Goal: Information Seeking & Learning: Learn about a topic

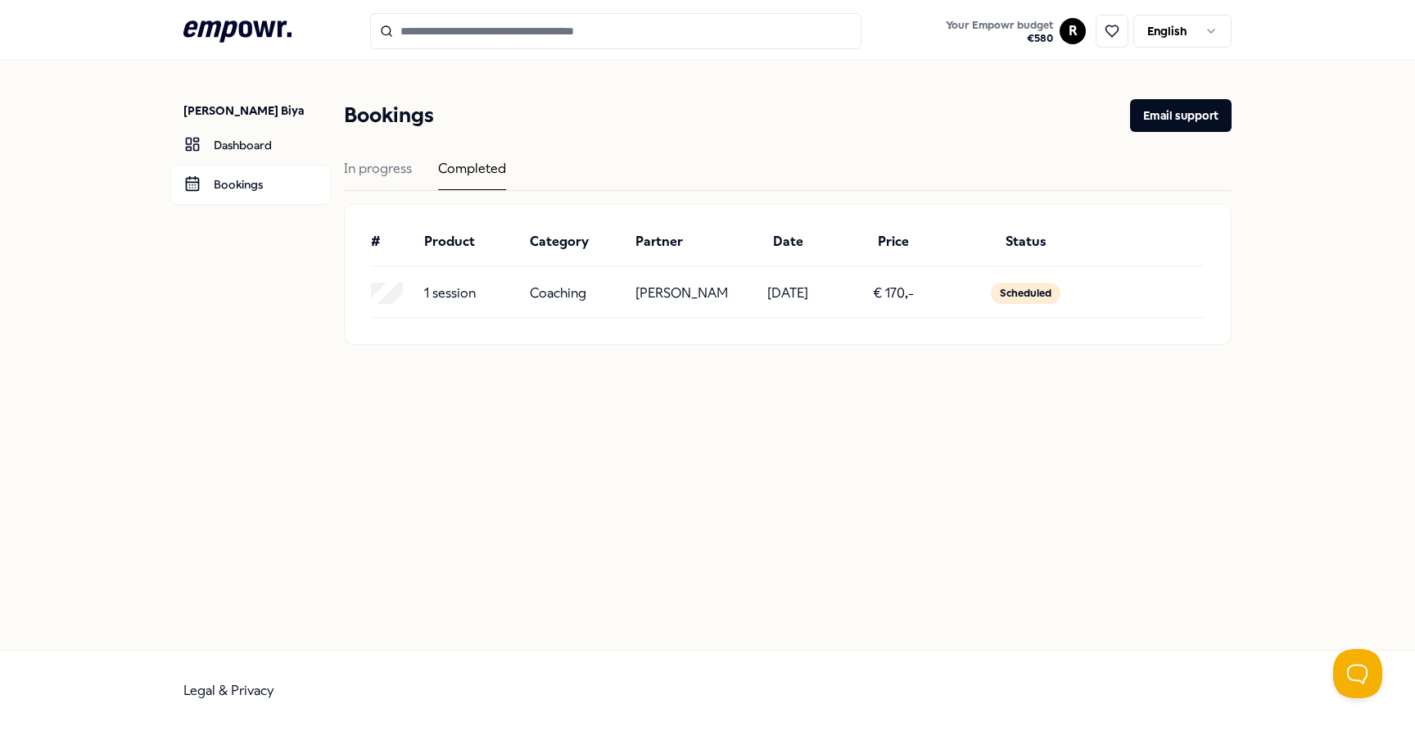
click at [751, 310] on div "1 session Coaching [PERSON_NAME] [DATE] € 170,- Scheduled" at bounding box center [788, 298] width 834 height 38
click at [853, 305] on div "1 session Coaching [PERSON_NAME] [DATE] € 170,- Scheduled" at bounding box center [788, 298] width 834 height 38
click at [1019, 294] on div "Scheduled" at bounding box center [1026, 293] width 70 height 21
click at [387, 169] on div "In progress" at bounding box center [378, 174] width 68 height 32
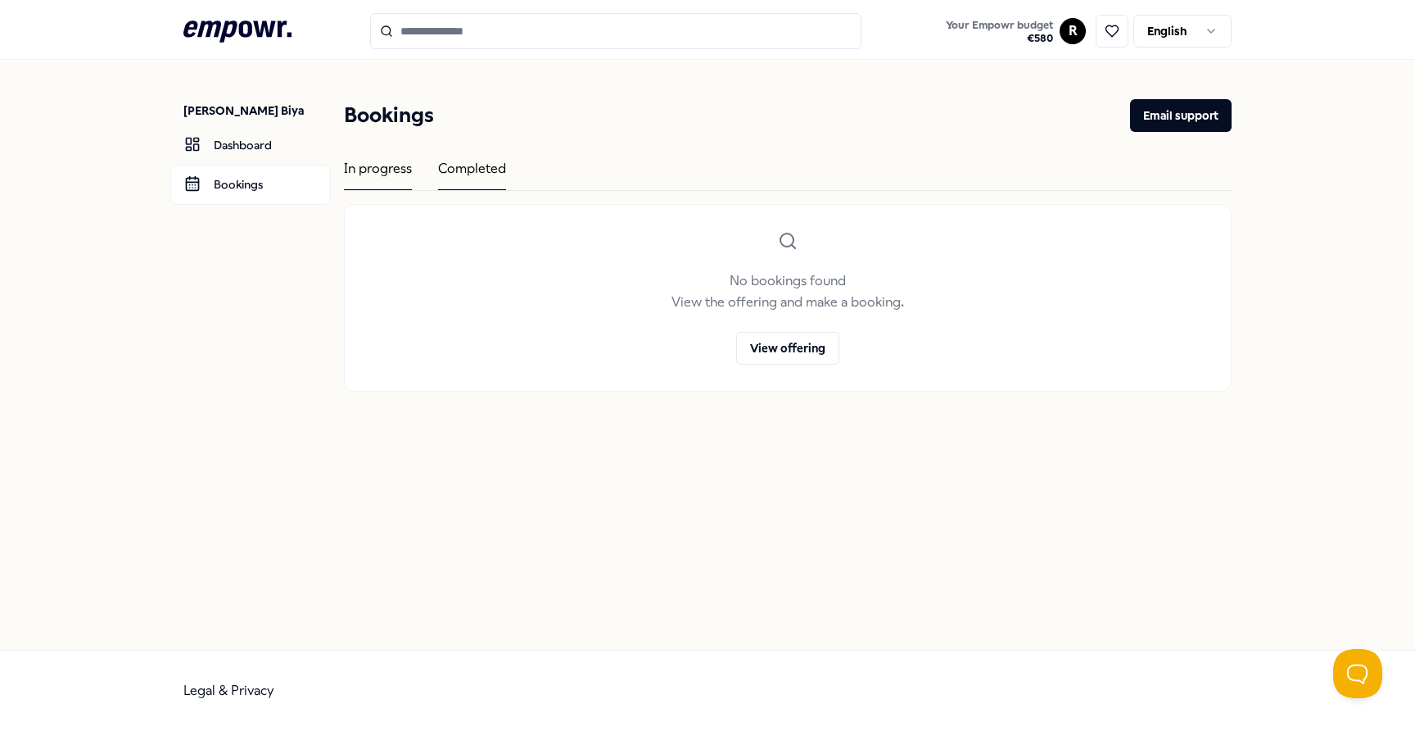
click at [460, 169] on div "Completed" at bounding box center [472, 174] width 68 height 32
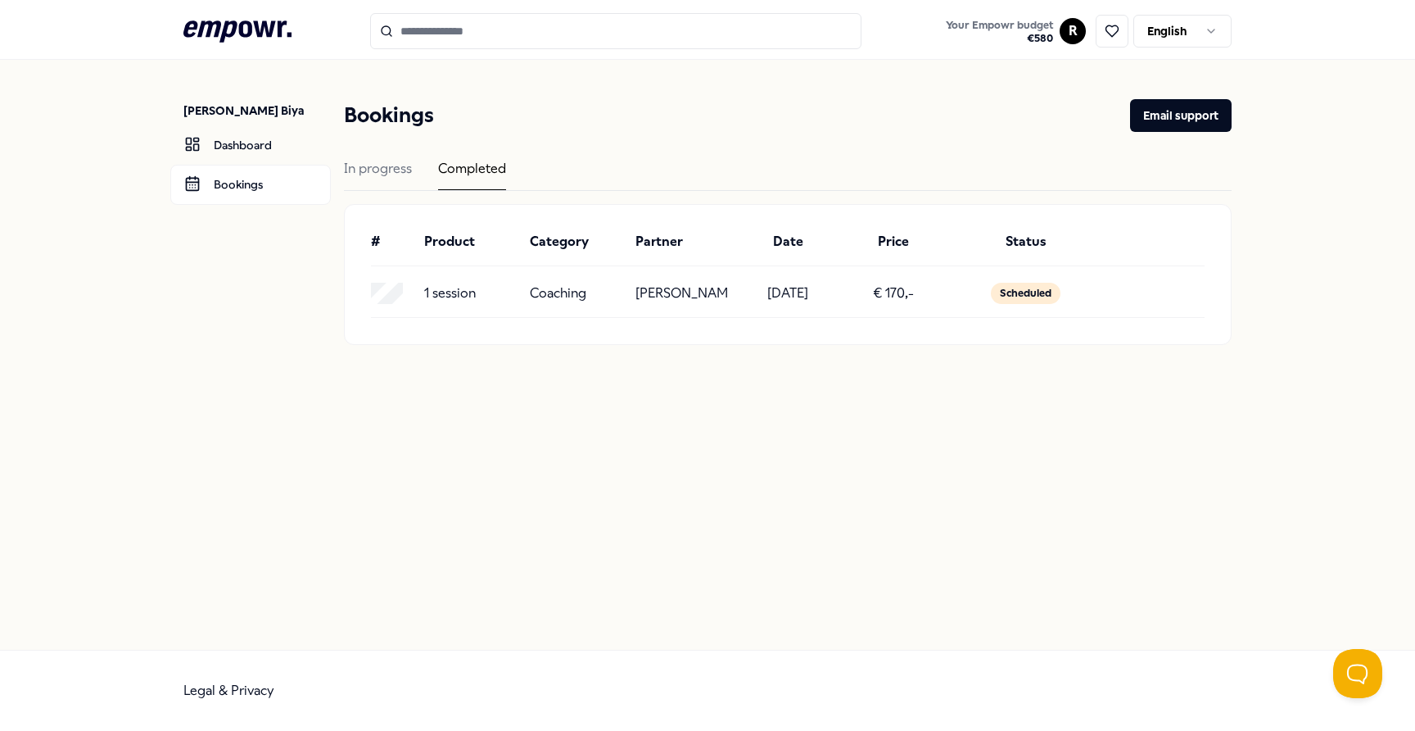
click at [427, 284] on p "1 session" at bounding box center [450, 293] width 52 height 21
click at [288, 139] on link "Dashboard" at bounding box center [250, 144] width 161 height 39
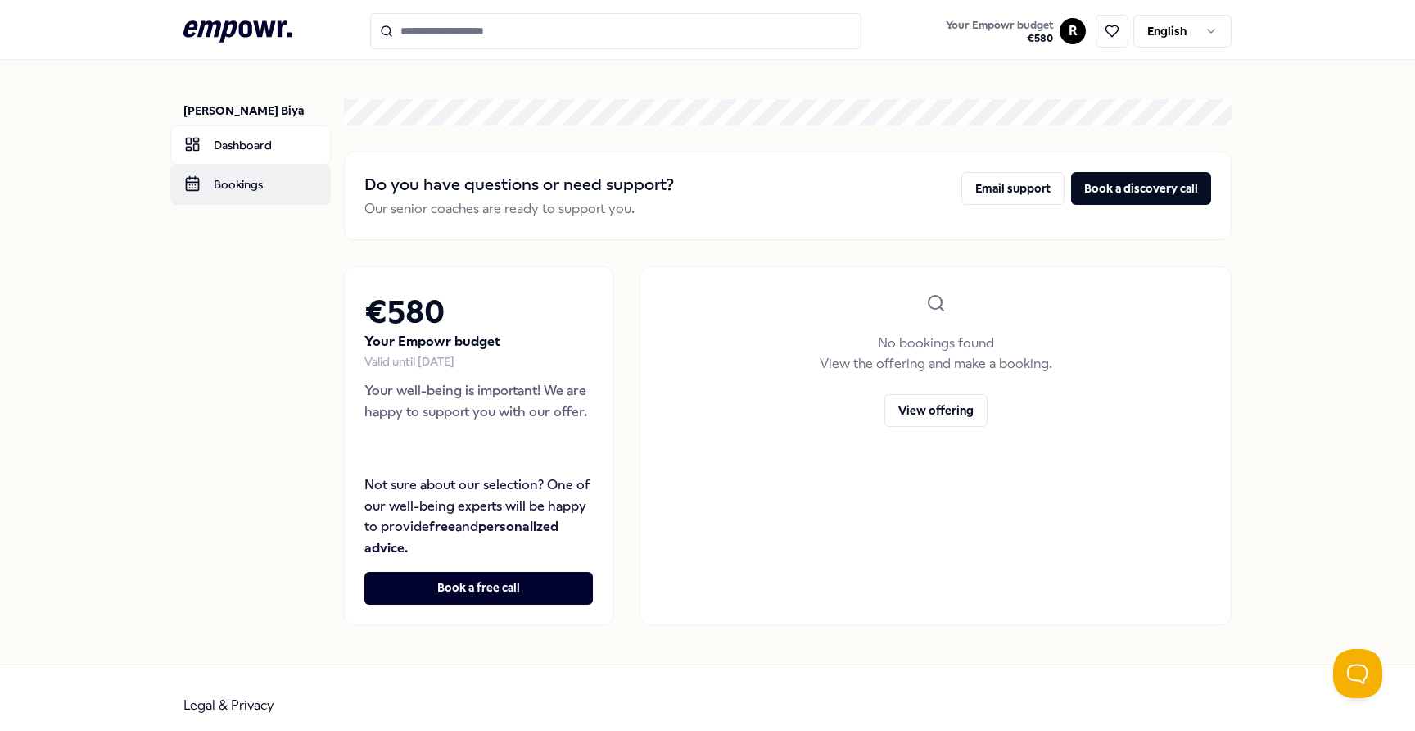
click at [275, 196] on link "Bookings" at bounding box center [250, 184] width 161 height 39
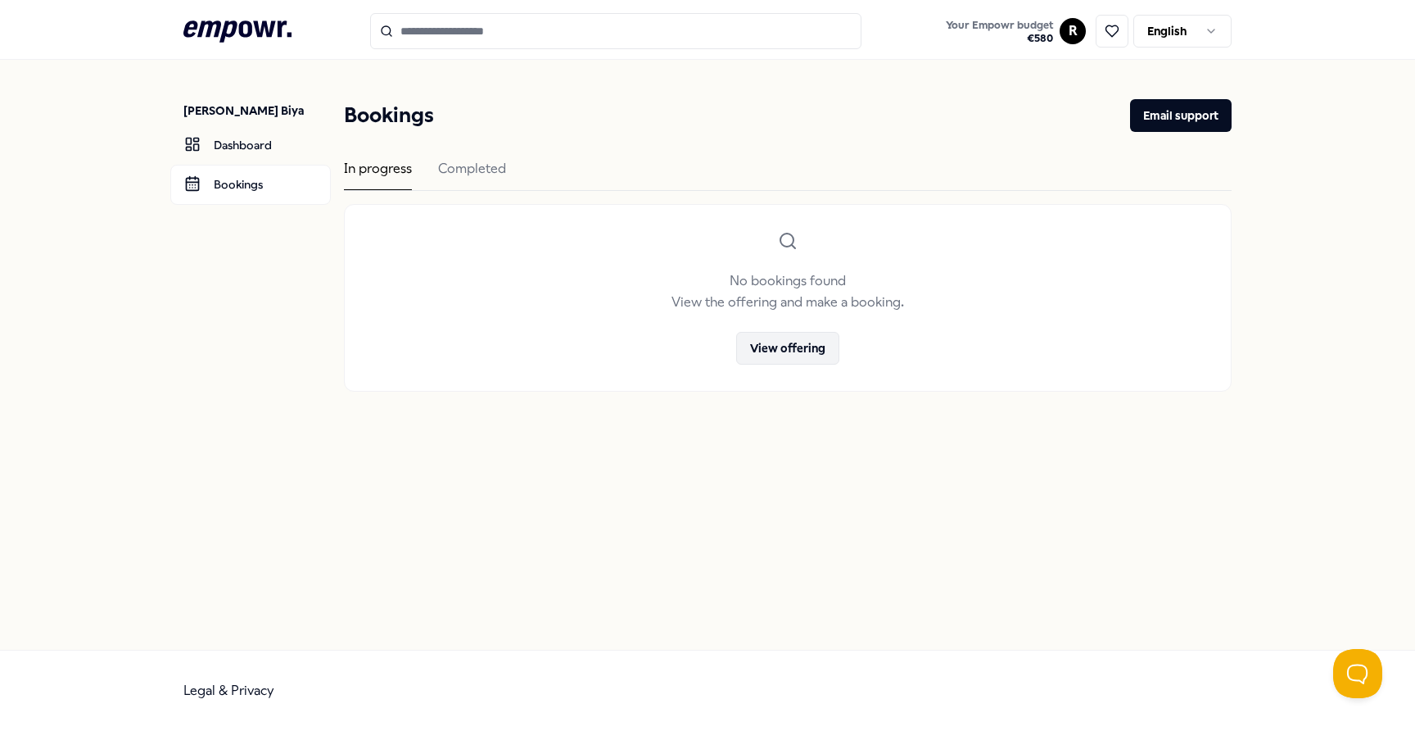
click at [772, 342] on button "View offering" at bounding box center [787, 348] width 103 height 33
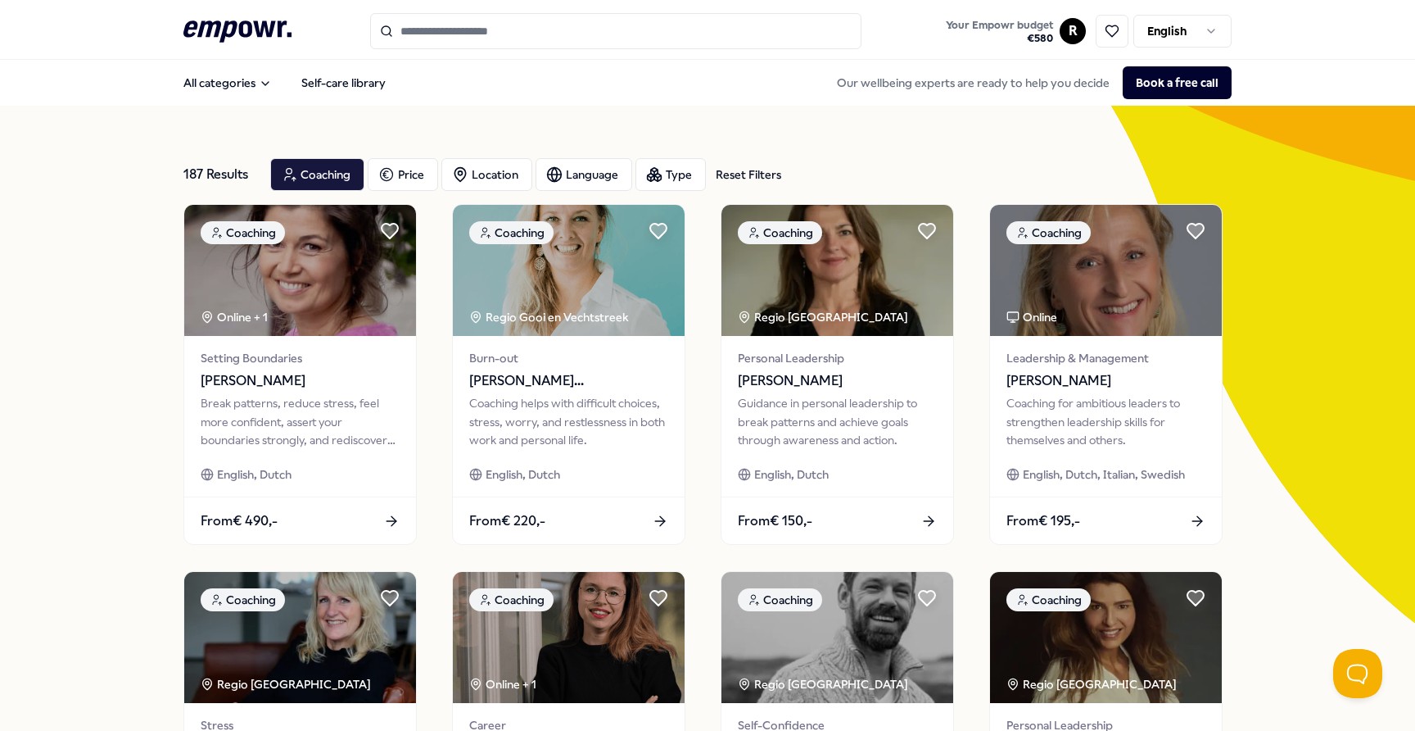
click at [473, 32] on input "Search for products, categories or subcategories" at bounding box center [615, 31] width 491 height 36
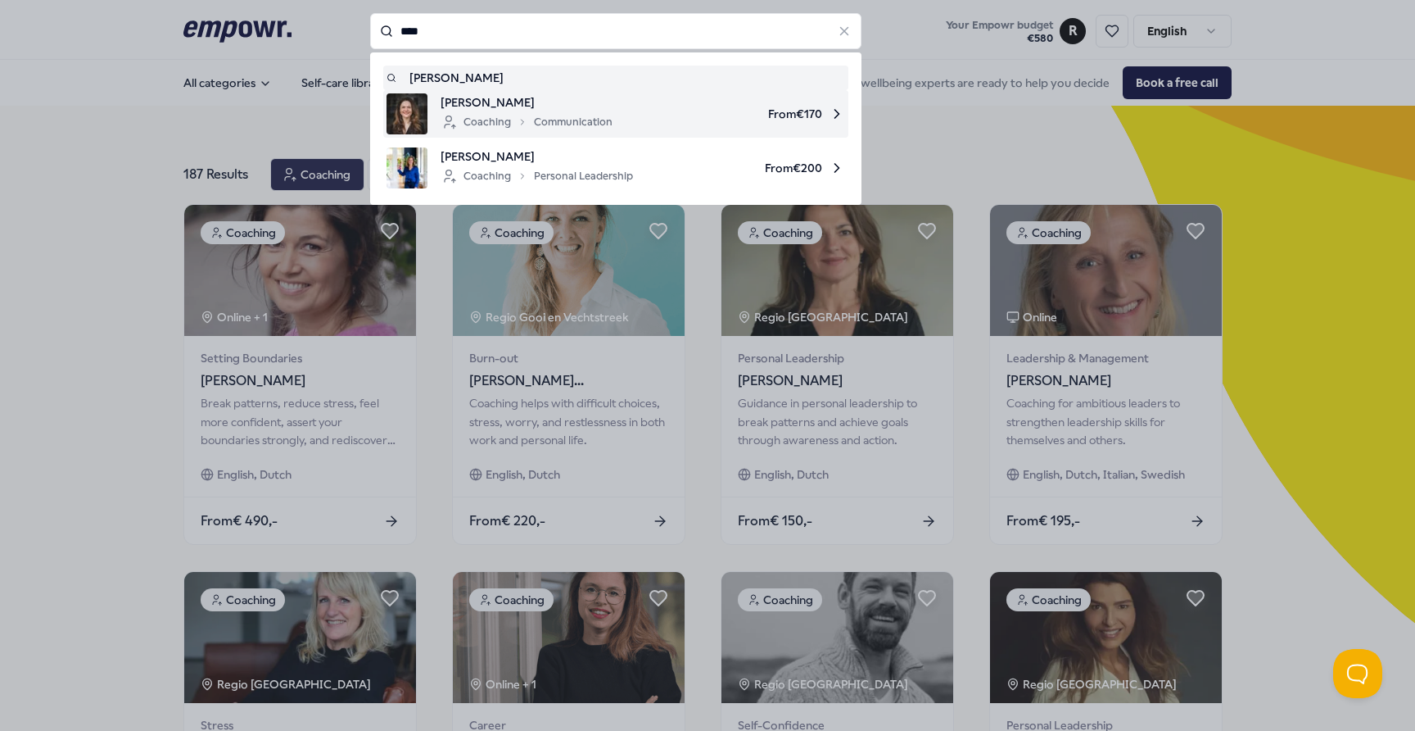
click at [482, 100] on span "[PERSON_NAME]" at bounding box center [527, 102] width 172 height 18
type input "****"
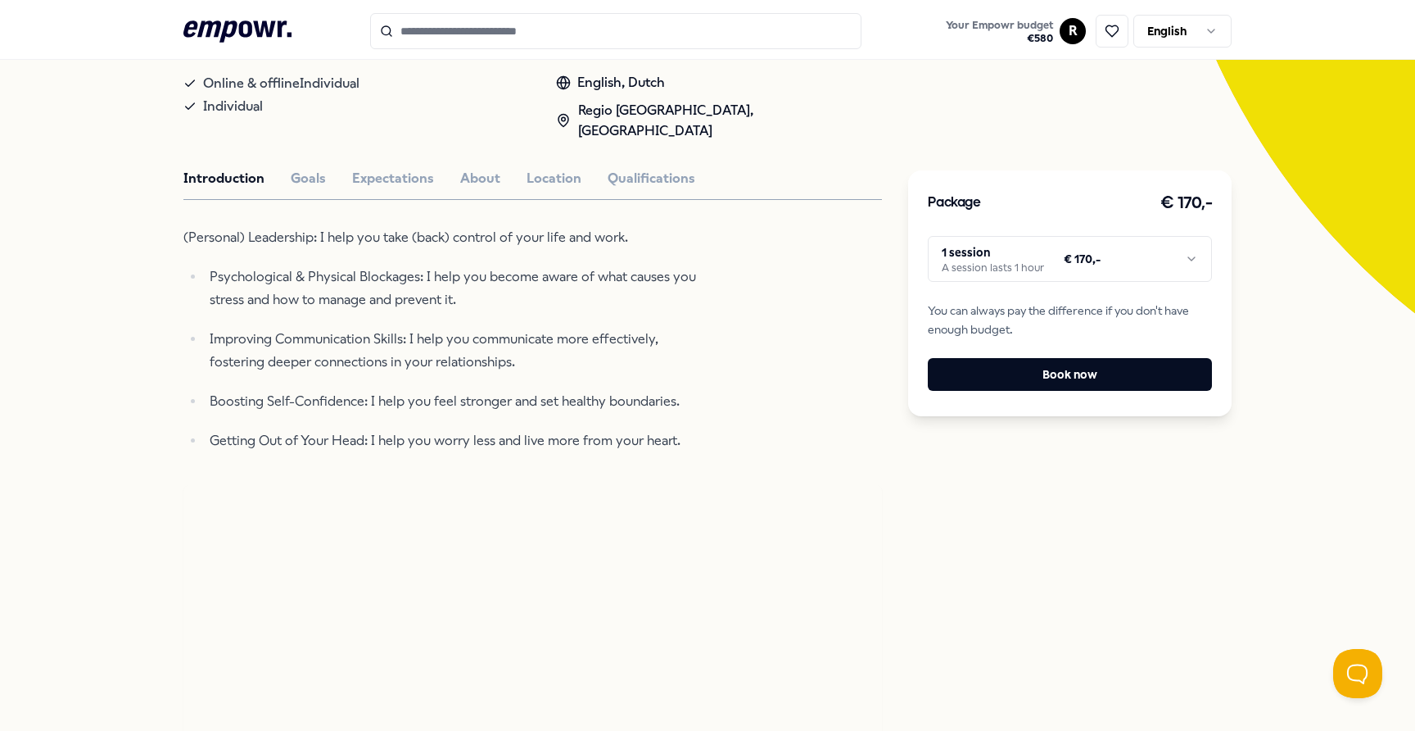
scroll to position [312, 0]
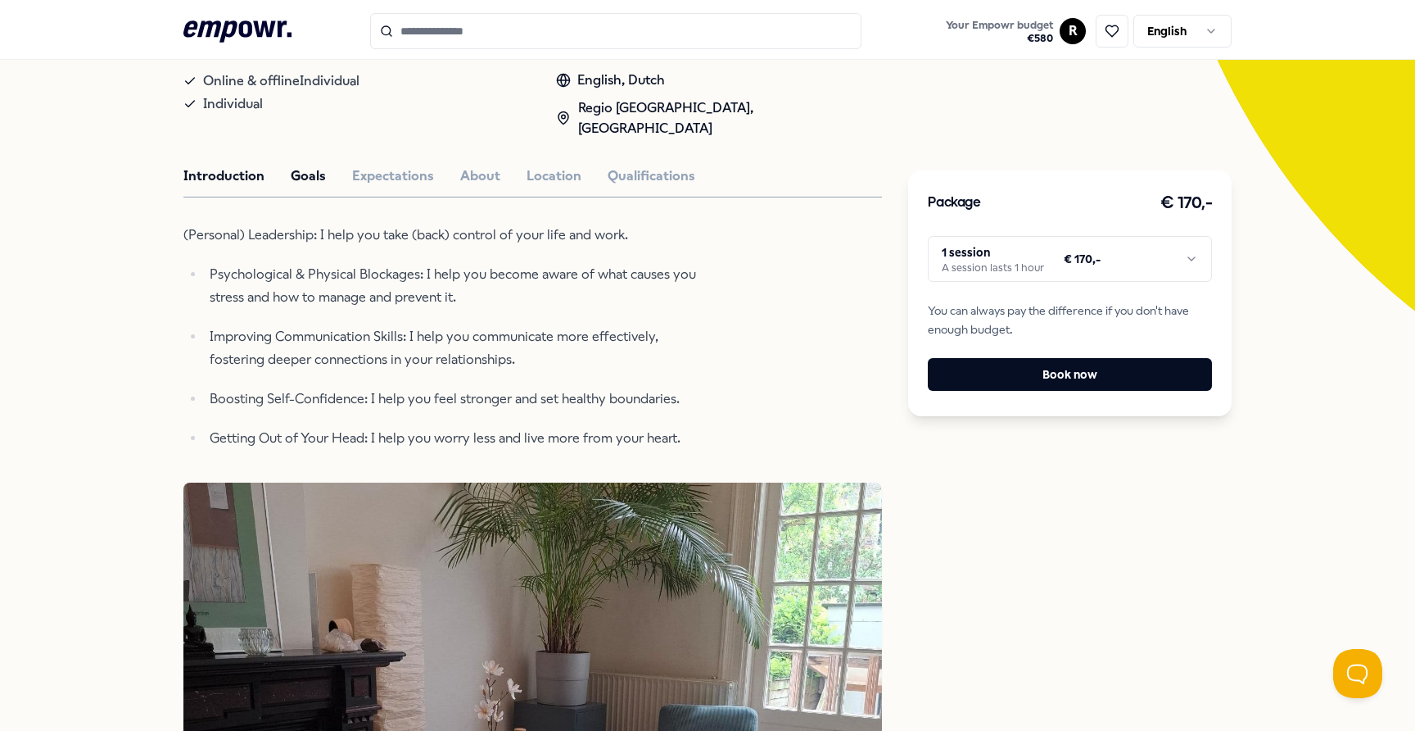
click at [319, 165] on button "Goals" at bounding box center [308, 175] width 35 height 21
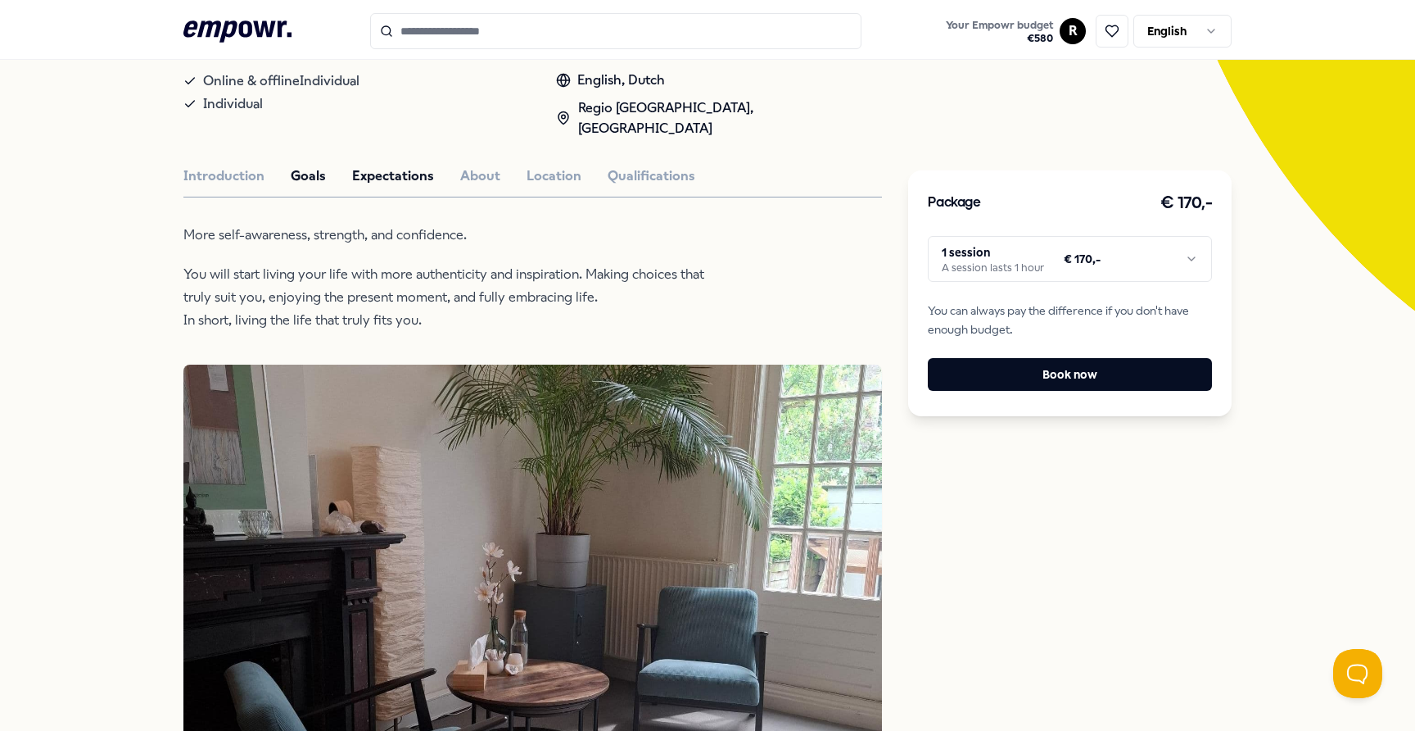
click at [428, 165] on button "Expectations" at bounding box center [393, 175] width 82 height 21
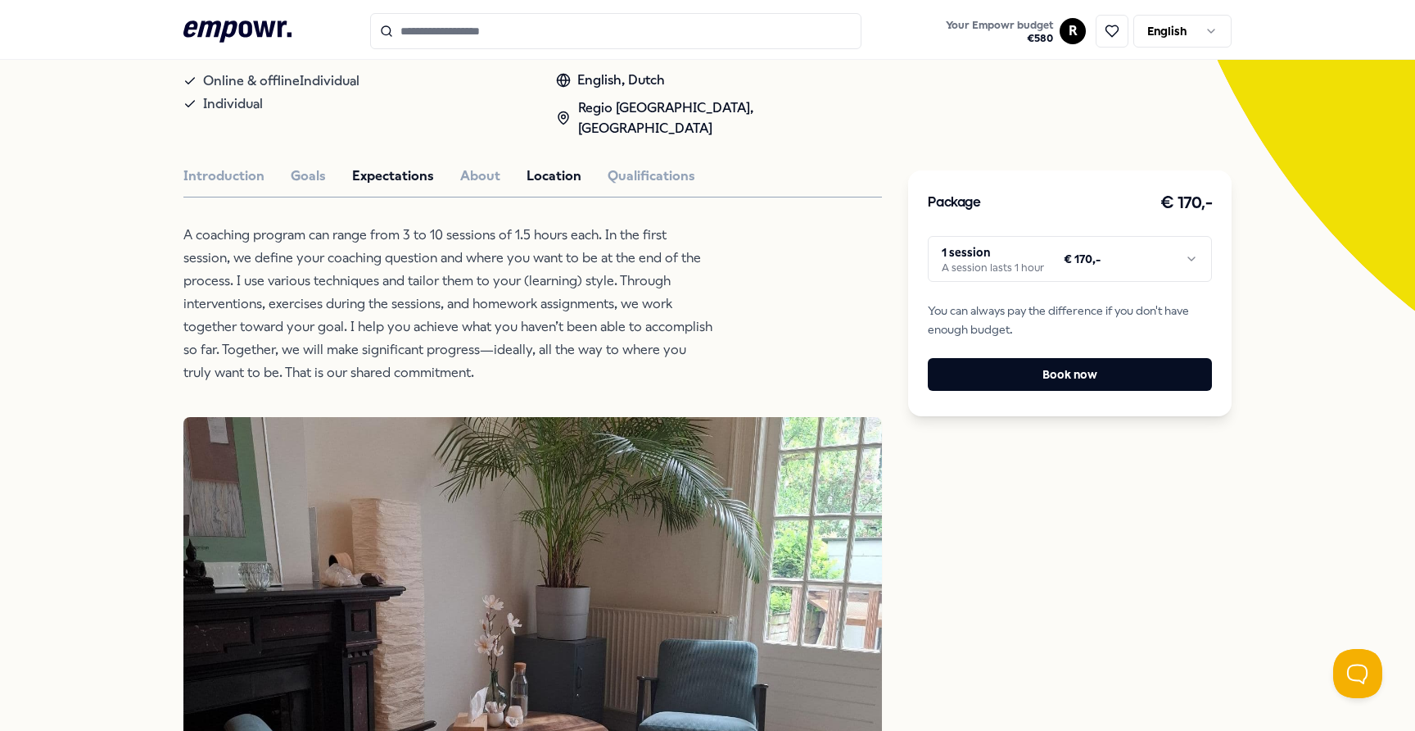
click at [527, 165] on button "Location" at bounding box center [554, 175] width 55 height 21
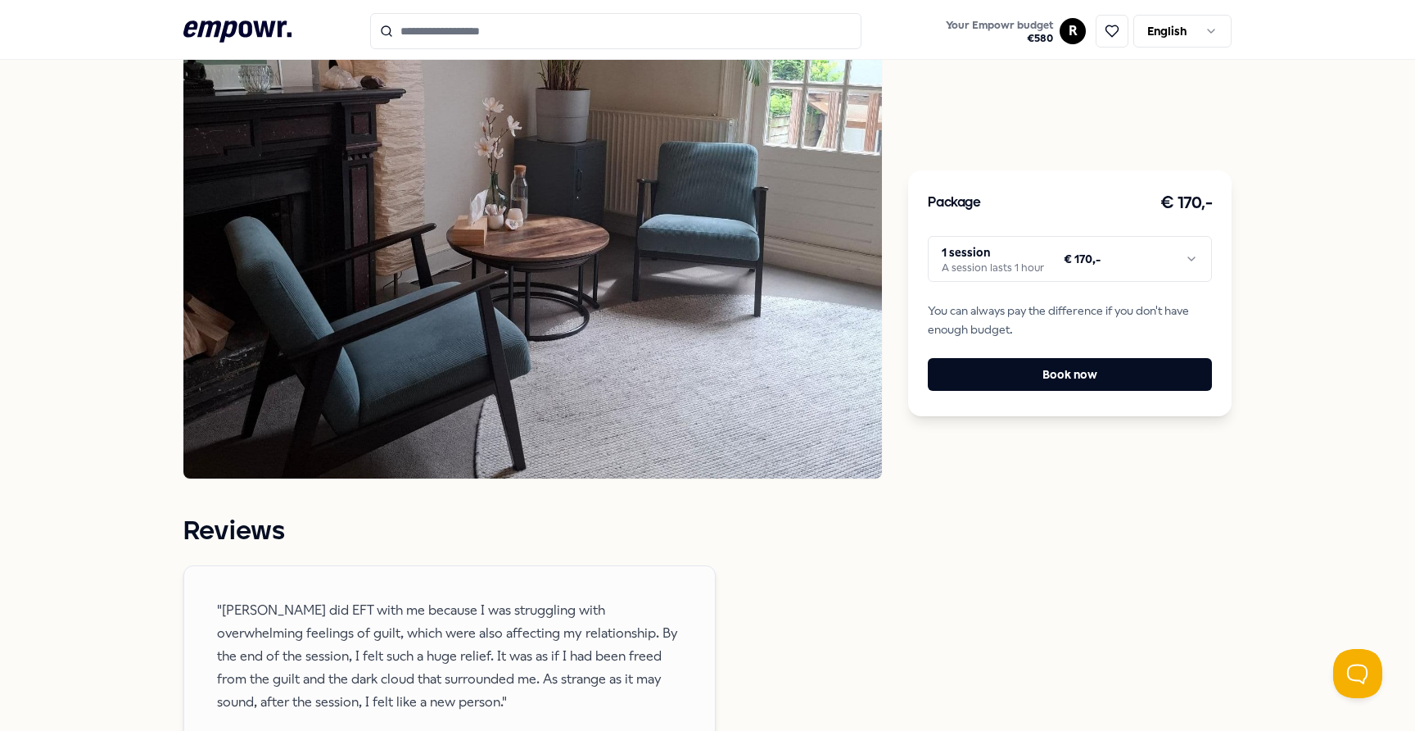
scroll to position [1097, 0]
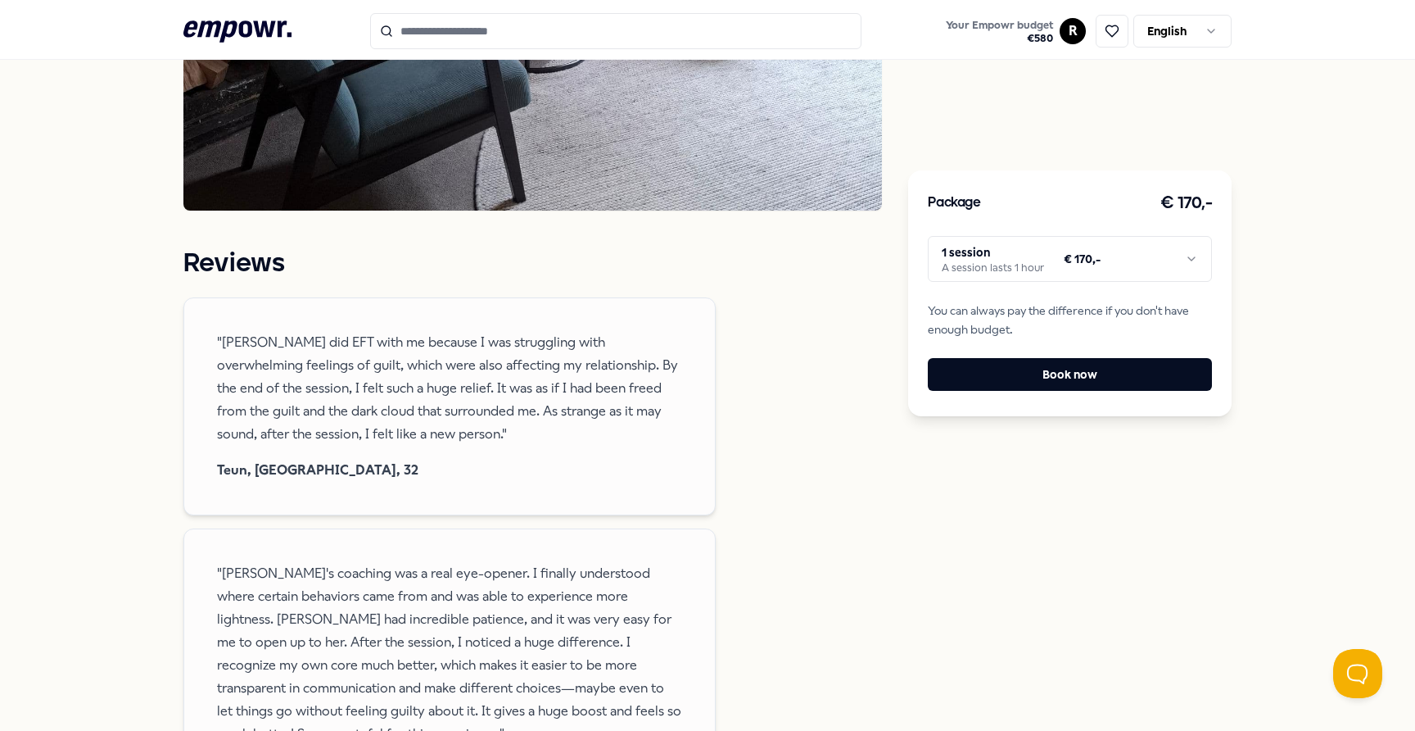
drag, startPoint x: 169, startPoint y: 27, endPoint x: 252, endPoint y: 25, distance: 83.6
click at [252, 26] on header ".empowr-logo_svg__cls-1{fill:#03032f} Your Empowr budget € 580 R English" at bounding box center [707, 30] width 1415 height 60
click at [252, 25] on icon ".empowr-logo_svg__cls-1{fill:#03032f}" at bounding box center [237, 31] width 108 height 30
